Goal: Obtain resource: Obtain resource

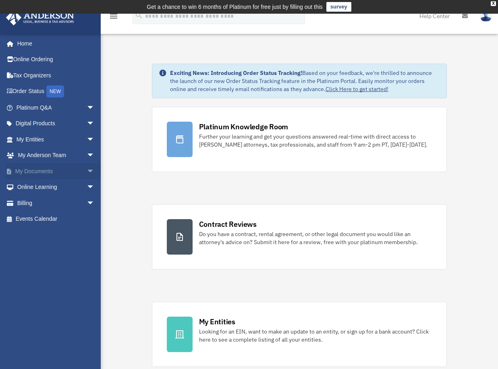
click at [87, 170] on span "arrow_drop_down" at bounding box center [95, 171] width 16 height 17
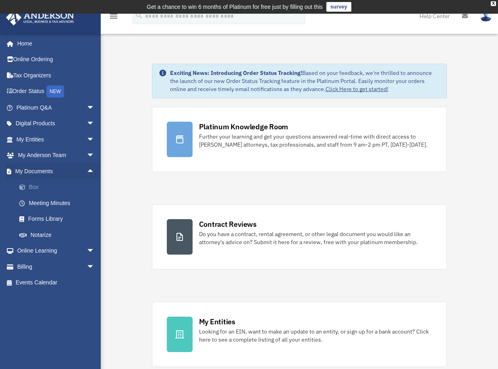
click at [37, 186] on link "Box" at bounding box center [59, 187] width 96 height 16
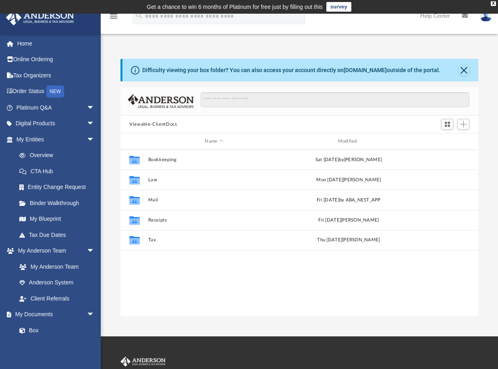
scroll to position [177, 352]
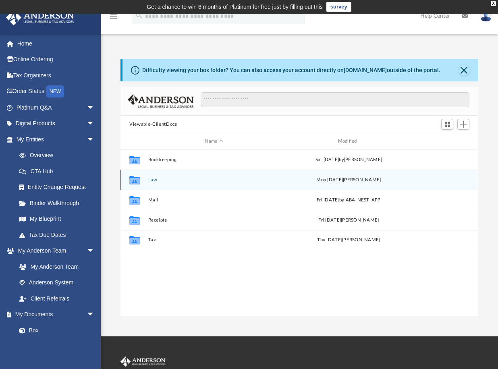
click at [149, 181] on button "Law" at bounding box center [213, 179] width 131 height 5
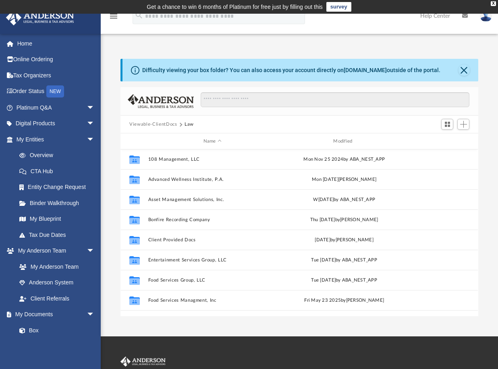
scroll to position [0, 0]
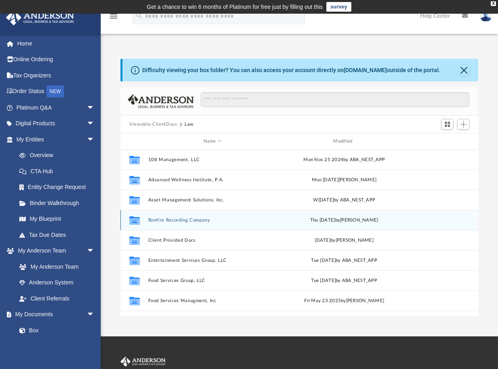
click at [184, 220] on button "Bonfire Recording Company" at bounding box center [212, 220] width 129 height 5
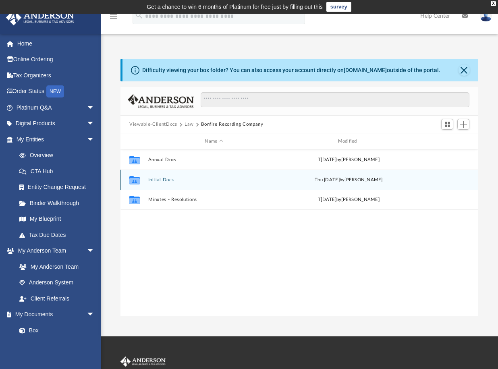
click at [165, 181] on button "Initial Docs" at bounding box center [213, 179] width 131 height 5
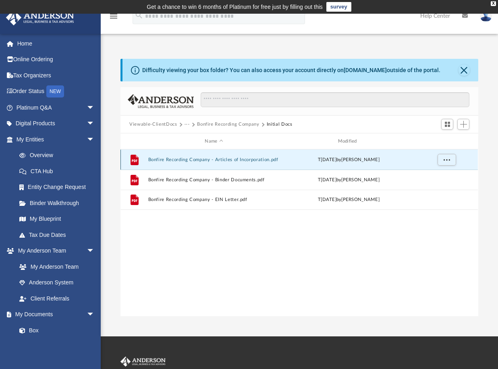
click at [192, 162] on button "Bonfire Recording Company - Articles of Incorporation.pdf" at bounding box center [213, 159] width 131 height 5
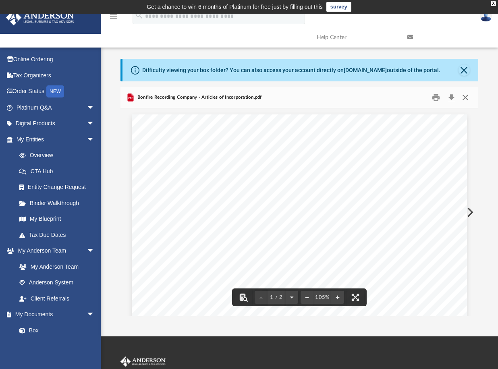
click at [468, 97] on button "Close" at bounding box center [466, 98] width 15 height 13
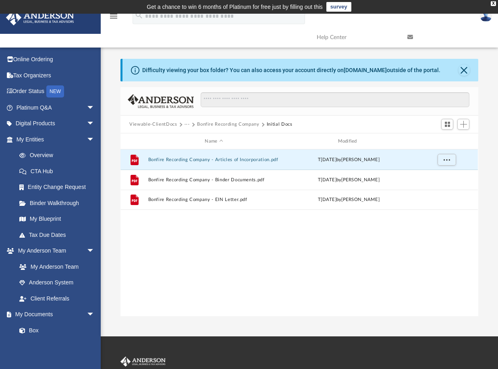
click at [168, 125] on button "Viewable-ClientDocs" at bounding box center [153, 124] width 48 height 7
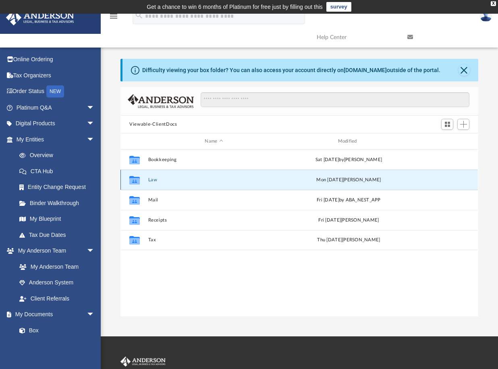
click at [149, 179] on button "Law" at bounding box center [213, 179] width 131 height 5
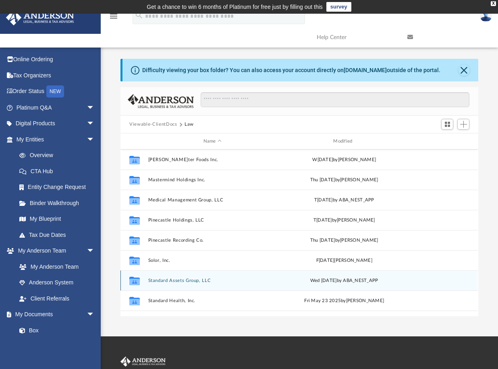
scroll to position [242, 0]
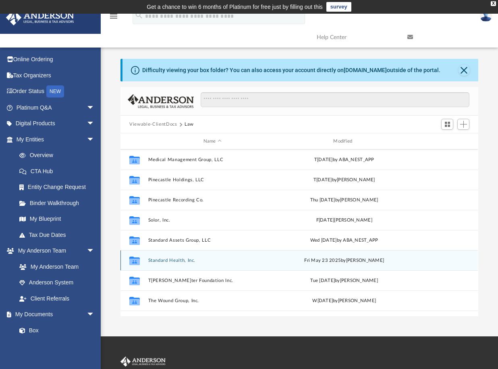
click at [158, 261] on button "Standard Health, Inc." at bounding box center [212, 260] width 129 height 5
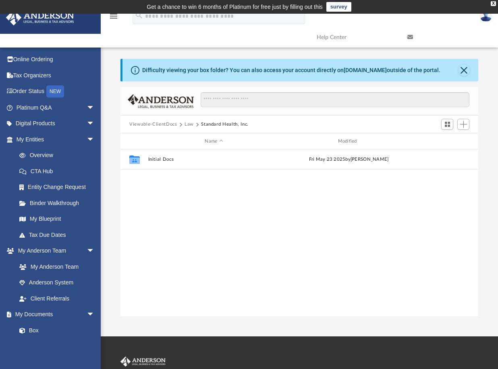
scroll to position [0, 0]
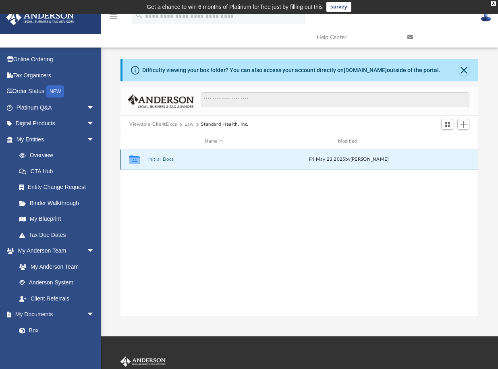
click at [156, 161] on button "Initial Docs" at bounding box center [213, 159] width 131 height 5
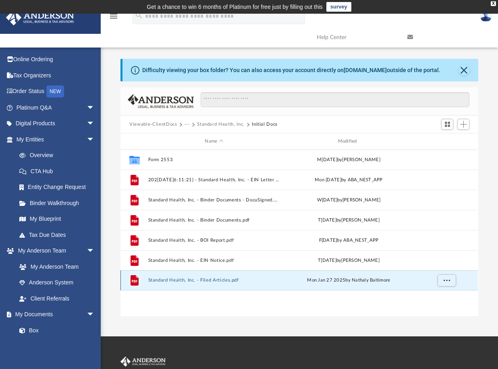
click at [168, 282] on button "Standard Health, Inc. - Filed Articles.pdf" at bounding box center [213, 280] width 131 height 5
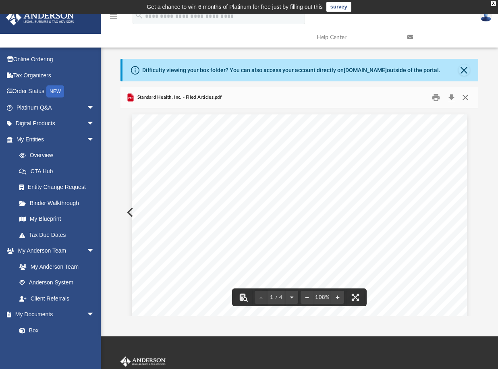
click at [467, 97] on button "Close" at bounding box center [466, 98] width 15 height 13
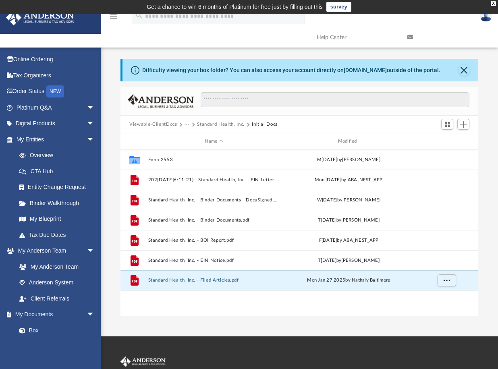
click at [164, 126] on button "Viewable-ClientDocs" at bounding box center [153, 124] width 48 height 7
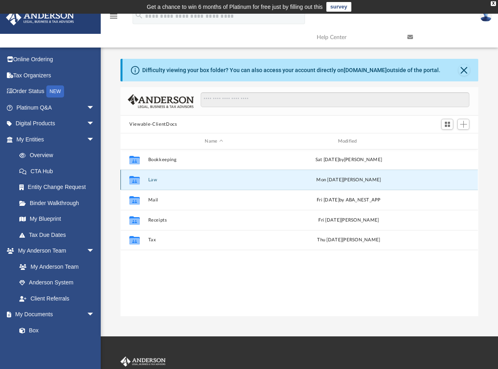
click at [150, 183] on button "Law" at bounding box center [213, 179] width 131 height 5
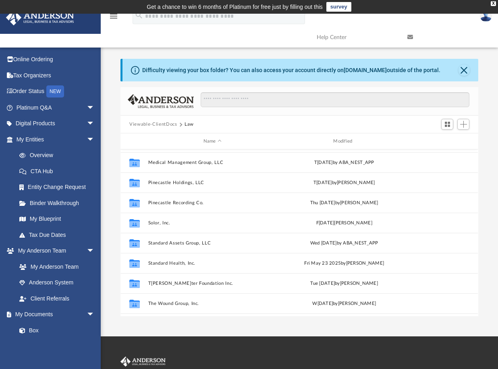
scroll to position [242, 0]
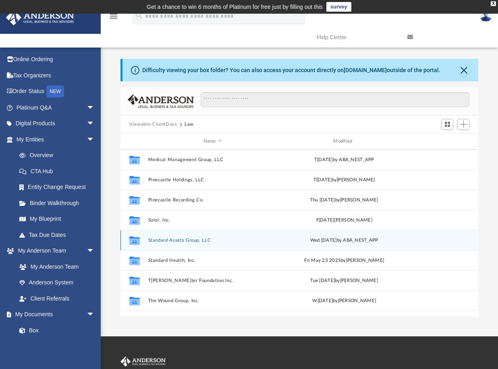
click at [177, 242] on button "Standard Assets Group, LLC" at bounding box center [212, 240] width 129 height 5
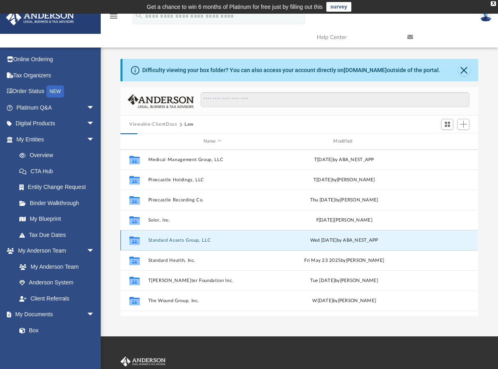
scroll to position [0, 0]
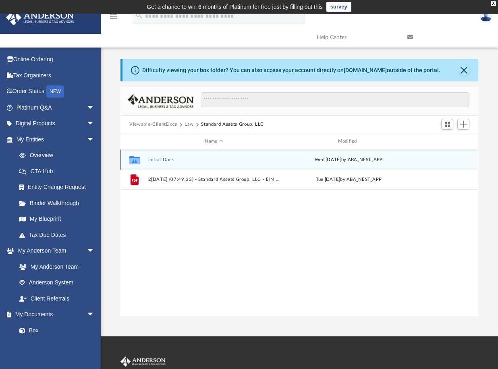
click at [166, 163] on button "Initial Docs" at bounding box center [213, 159] width 131 height 5
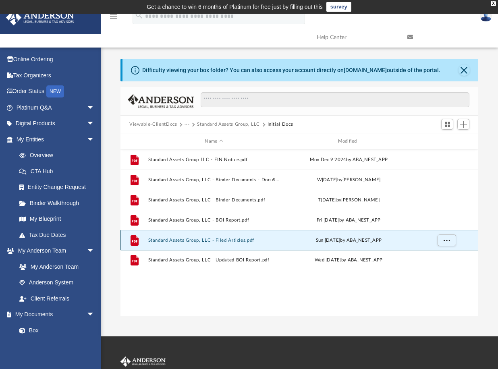
click at [188, 242] on button "Standard Assets Group, LLC - Filed Articles.pdf" at bounding box center [213, 240] width 131 height 5
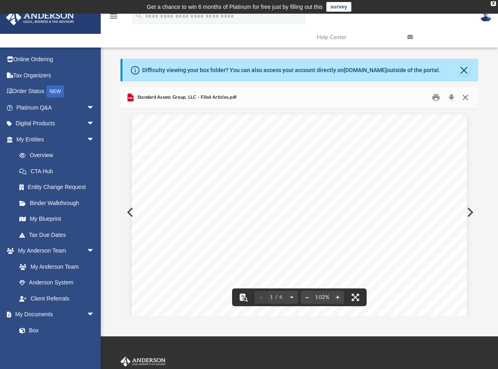
click at [465, 98] on button "Close" at bounding box center [466, 98] width 15 height 13
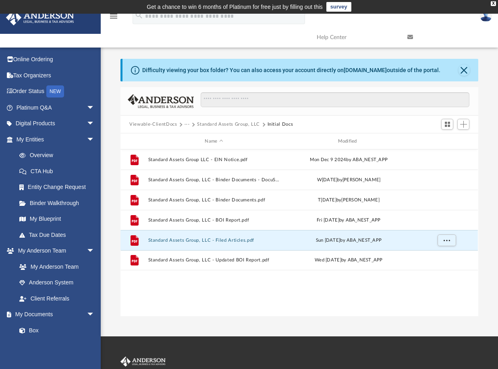
click at [166, 124] on button "Viewable-ClientDocs" at bounding box center [153, 124] width 48 height 7
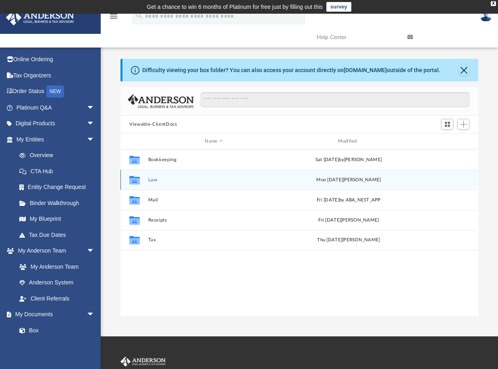
click at [151, 180] on button "Law" at bounding box center [213, 179] width 131 height 5
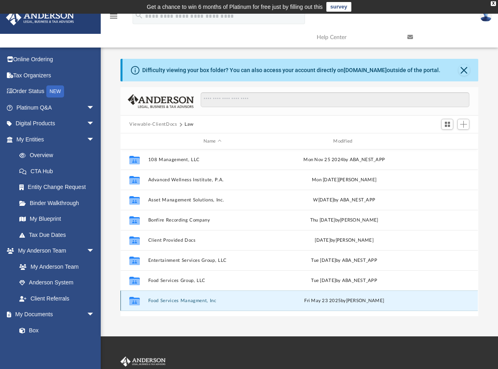
click at [169, 302] on button "Food Services Managment, Inc" at bounding box center [212, 300] width 129 height 5
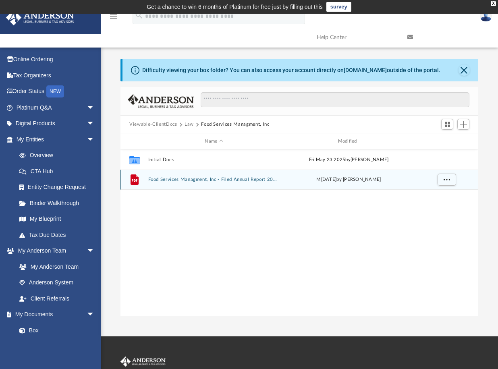
click at [183, 180] on button "Food Services Managment, Inc - Filed Annual Report 2025.pdf" at bounding box center [213, 179] width 131 height 5
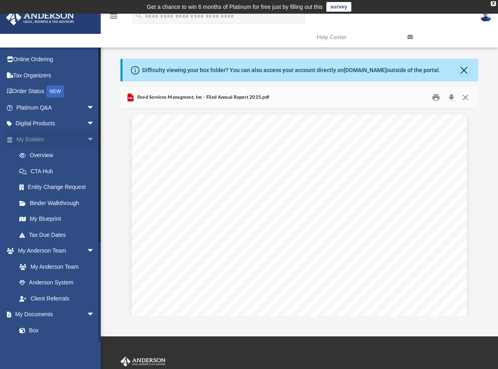
click at [42, 139] on link "My Entities arrow_drop_down" at bounding box center [56, 139] width 101 height 16
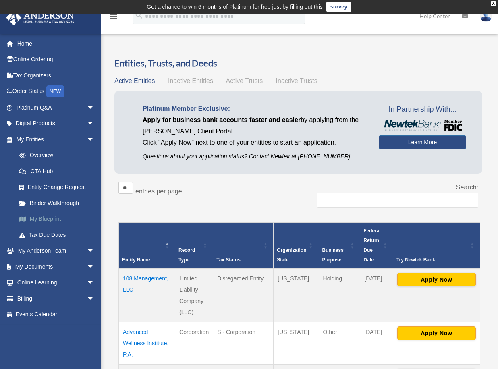
click at [46, 214] on link "My Blueprint" at bounding box center [59, 219] width 96 height 16
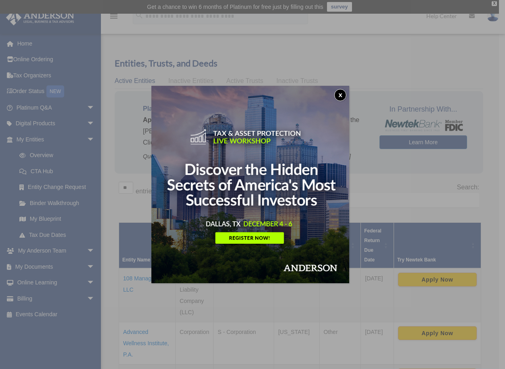
click at [343, 96] on button "x" at bounding box center [340, 95] width 12 height 12
